Goal: Find specific page/section: Find specific page/section

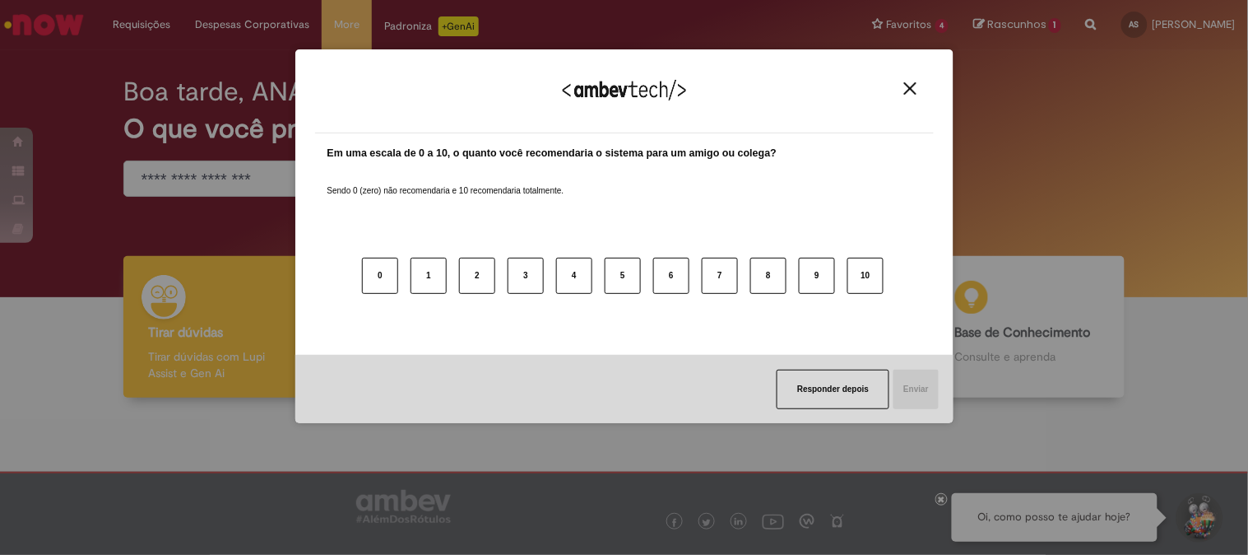
click at [908, 87] on img "Close" at bounding box center [910, 88] width 12 height 12
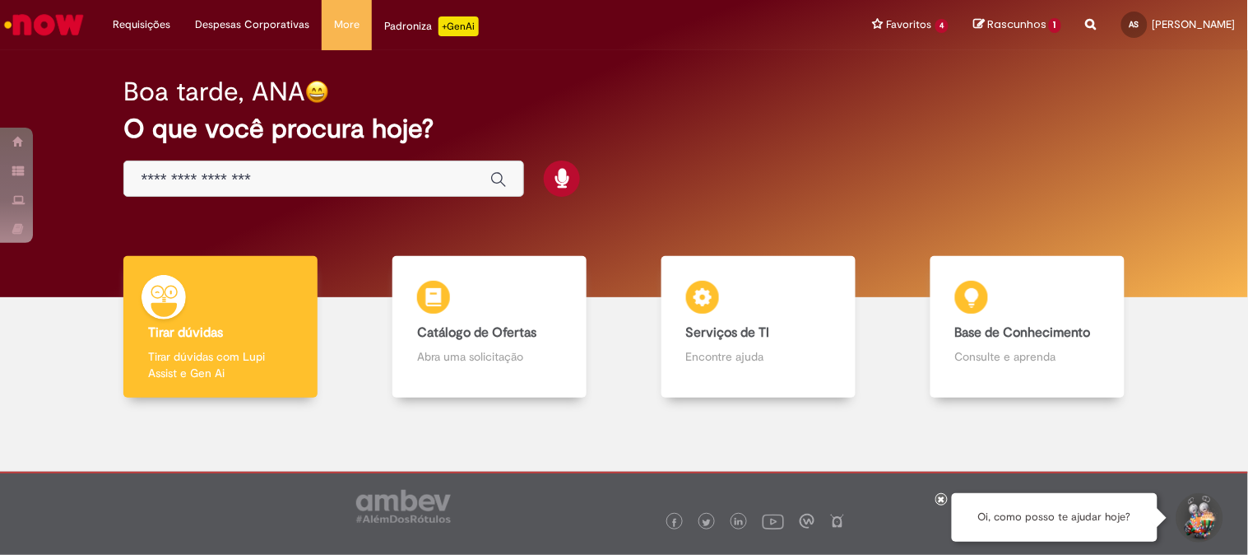
click at [850, 114] on h2 "O que você procura hoje?" at bounding box center [623, 128] width 1001 height 29
